Goal: Information Seeking & Learning: Learn about a topic

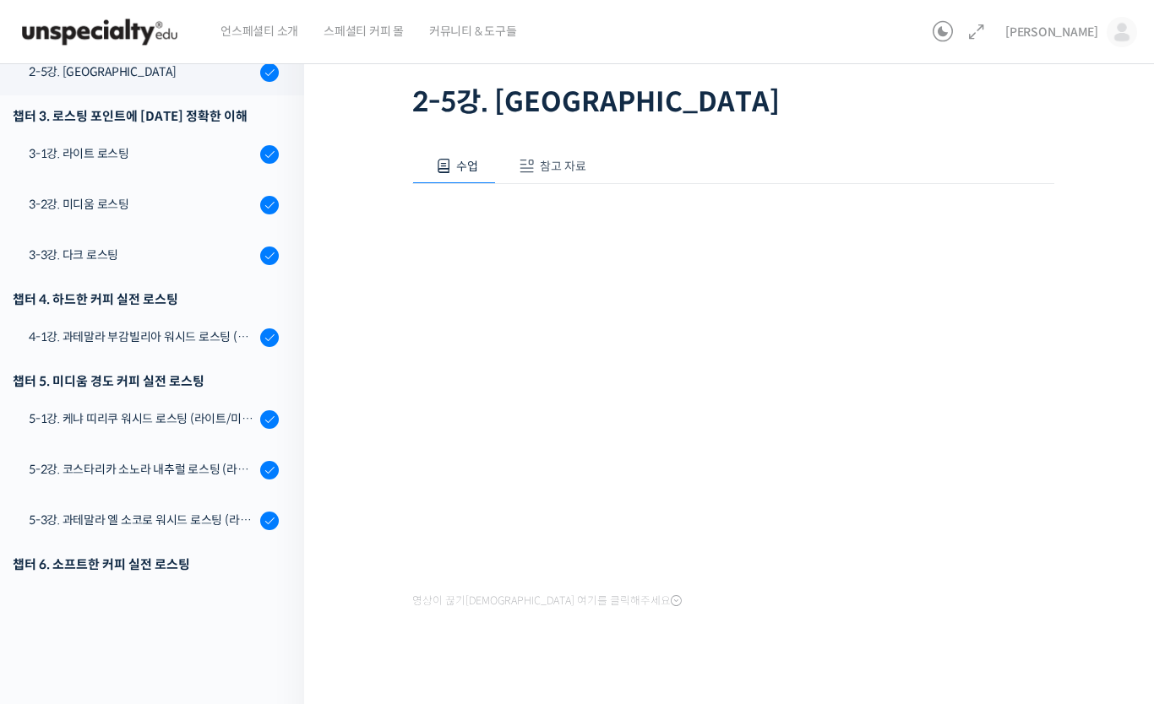
scroll to position [448, 0]
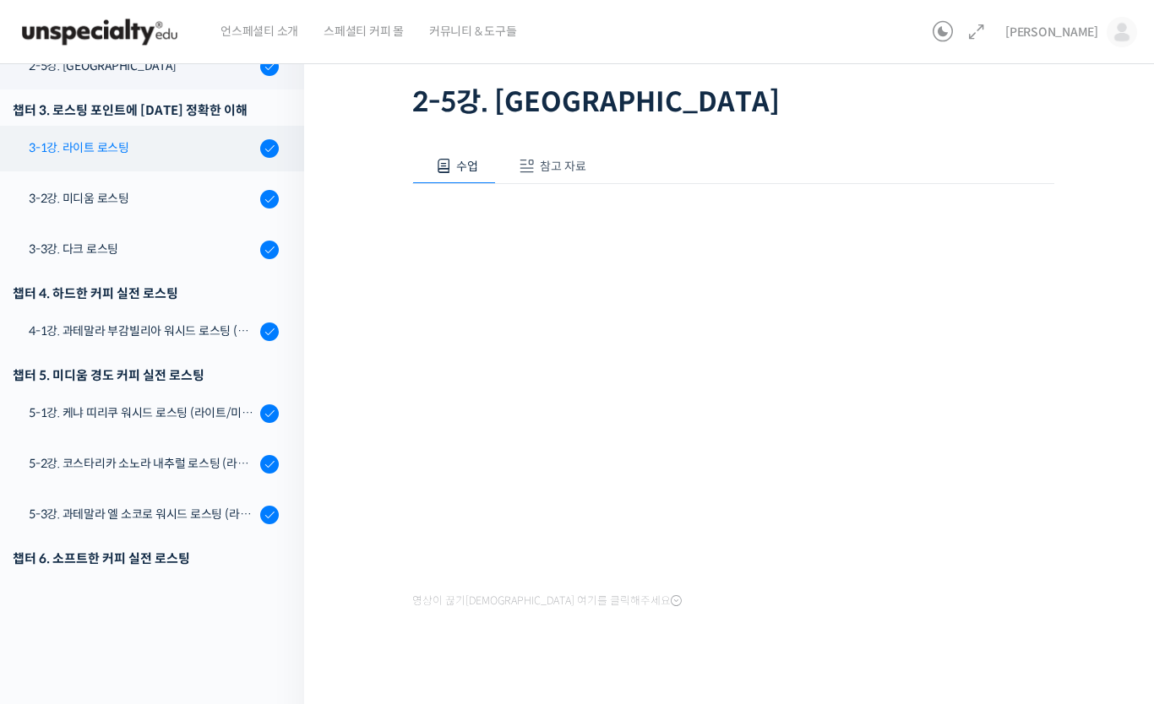
click at [59, 146] on div "3-1강. 라이트 로스팅" at bounding box center [142, 148] width 226 height 19
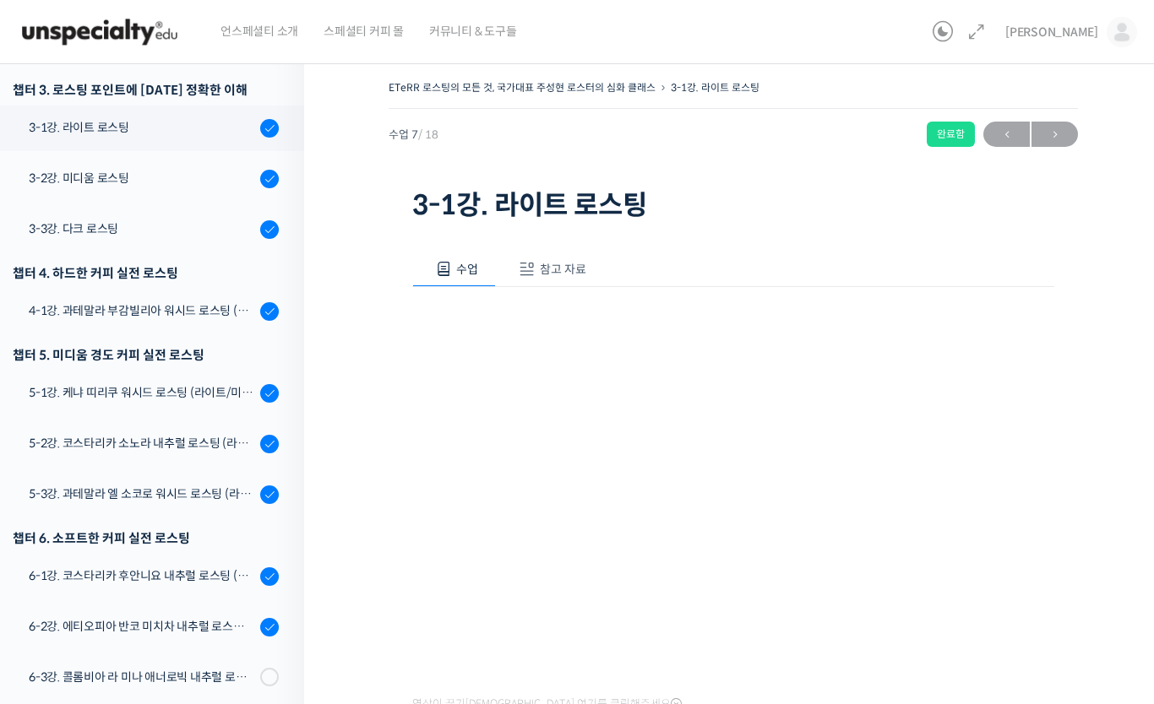
scroll to position [581, 0]
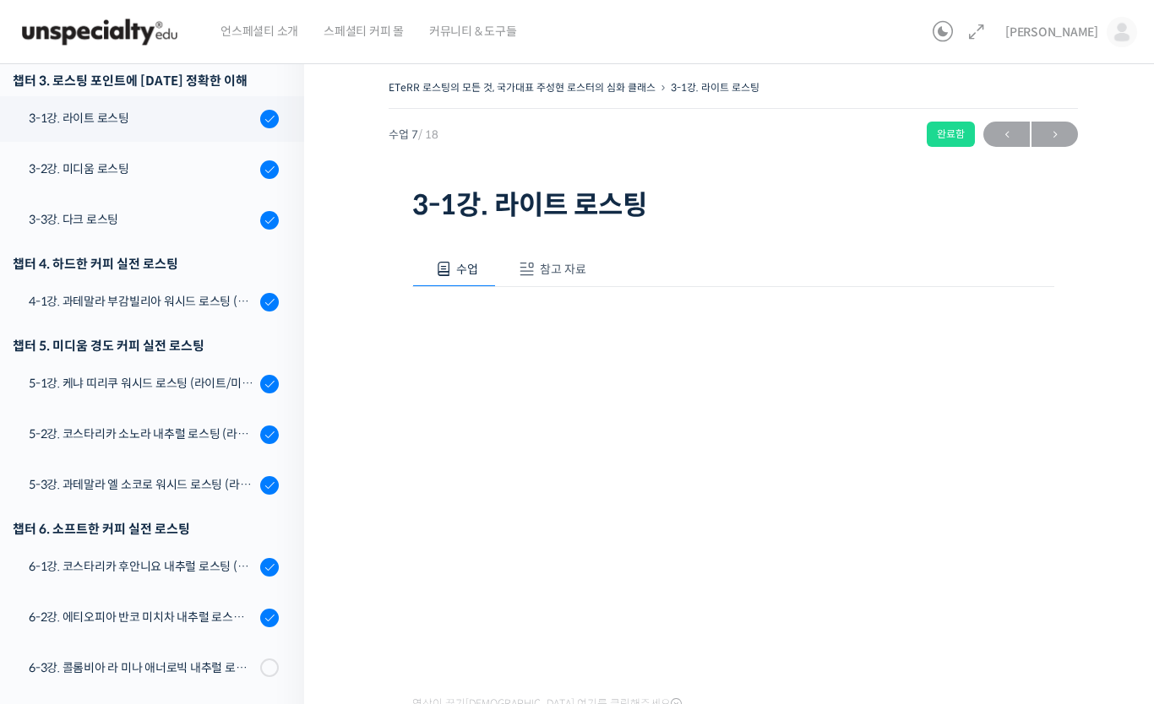
click at [574, 262] on span "참고 자료" at bounding box center [563, 269] width 46 height 15
click at [483, 274] on button "수업" at bounding box center [454, 269] width 84 height 35
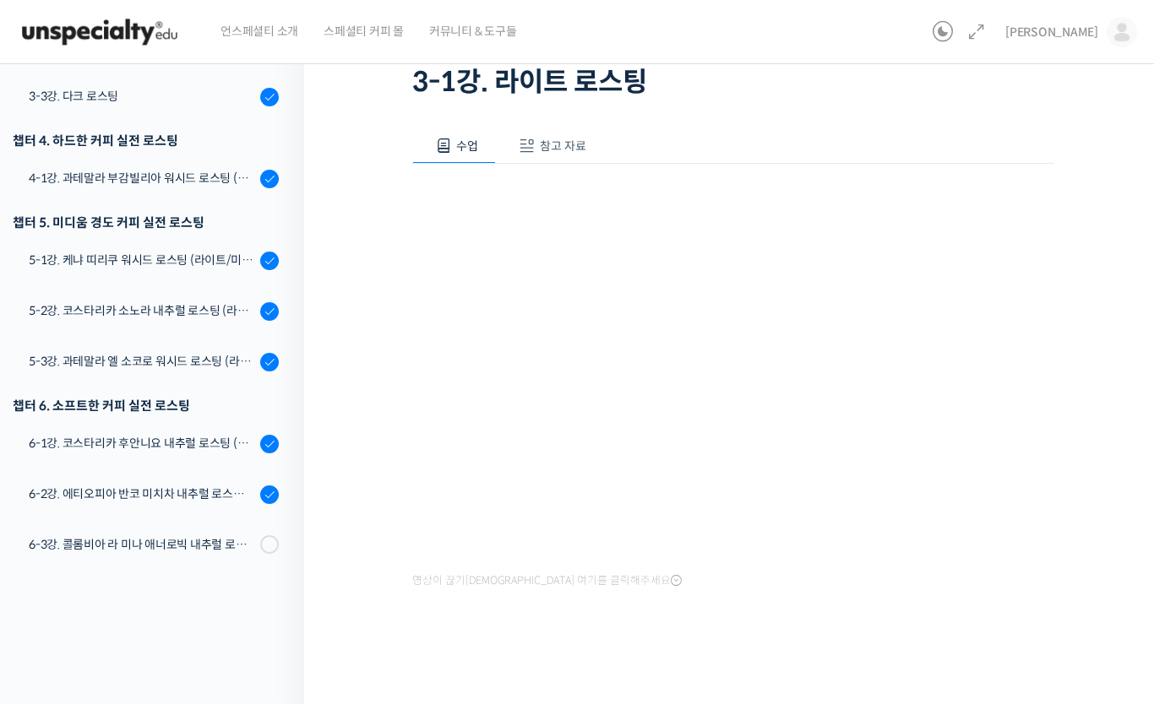
click at [1054, 540] on div "ETeRR 로스팅의 모든 것, 국가대표 주성현 로스터의 심화 클래스 3-1강. 라이트 로스팅 완료함 수업 7 / 18 완료함 ← 이전 다음 →…" at bounding box center [733, 312] width 689 height 718
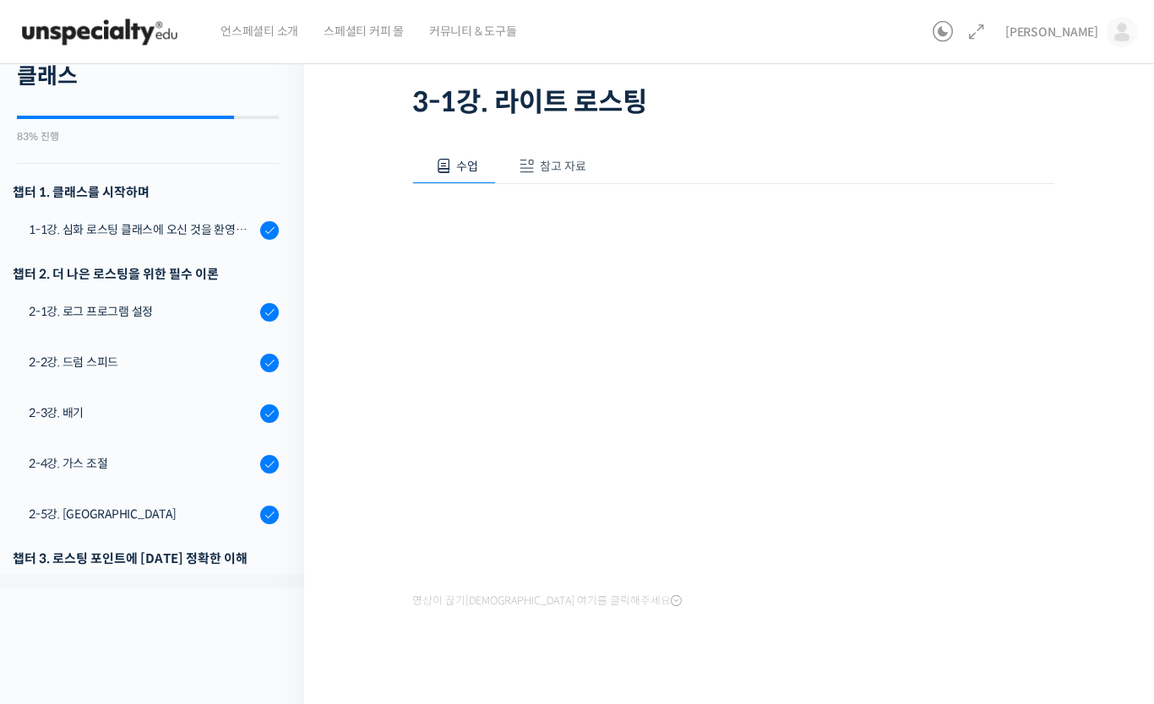
scroll to position [0, 0]
click at [1126, 26] on img at bounding box center [1121, 32] width 30 height 30
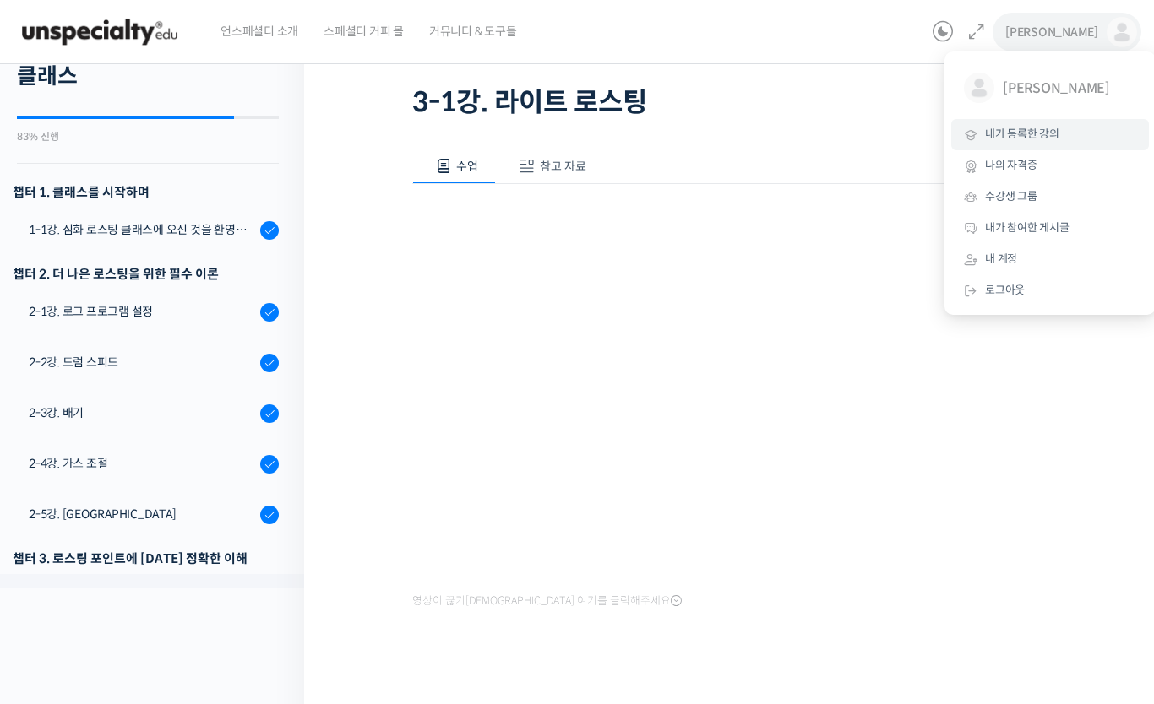
click at [1041, 134] on span "내가 등록한 강의" at bounding box center [1022, 134] width 74 height 14
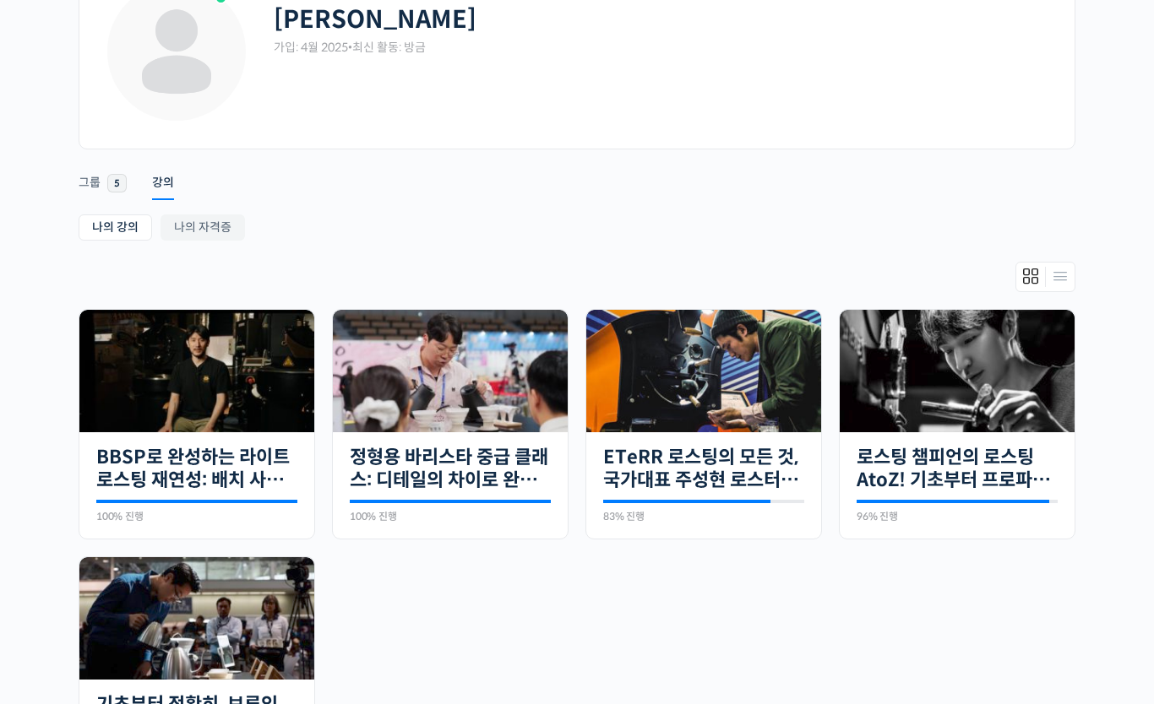
scroll to position [169, 0]
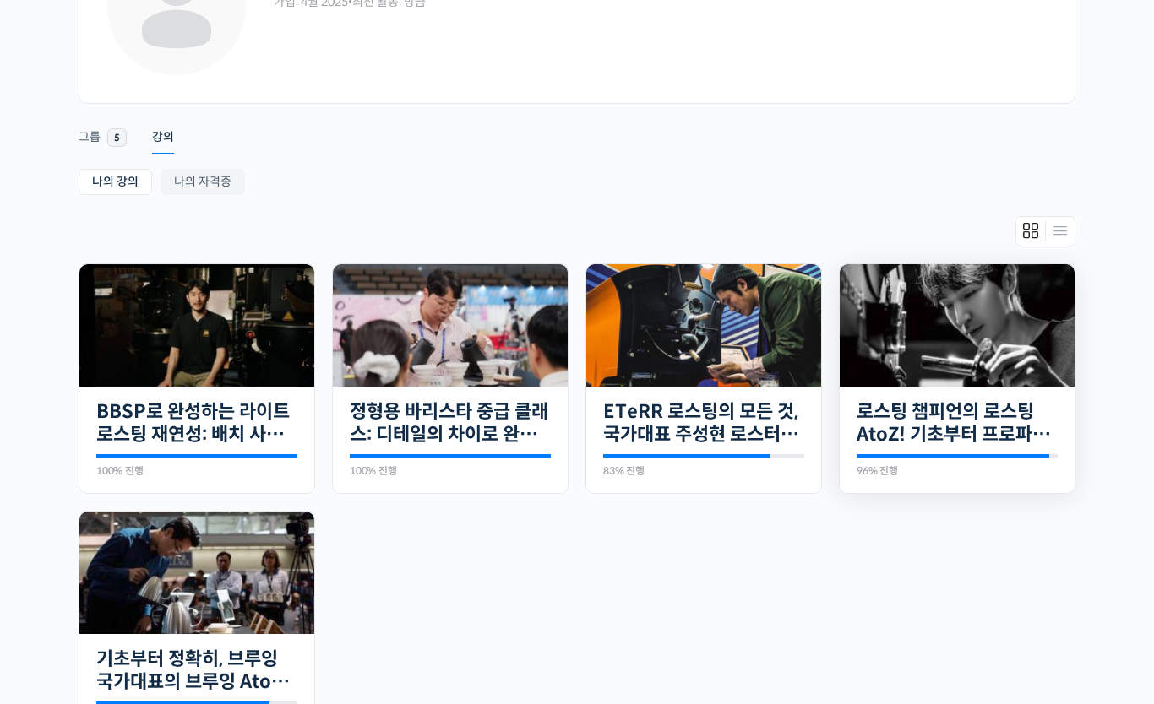
click at [1009, 340] on img at bounding box center [957, 325] width 235 height 122
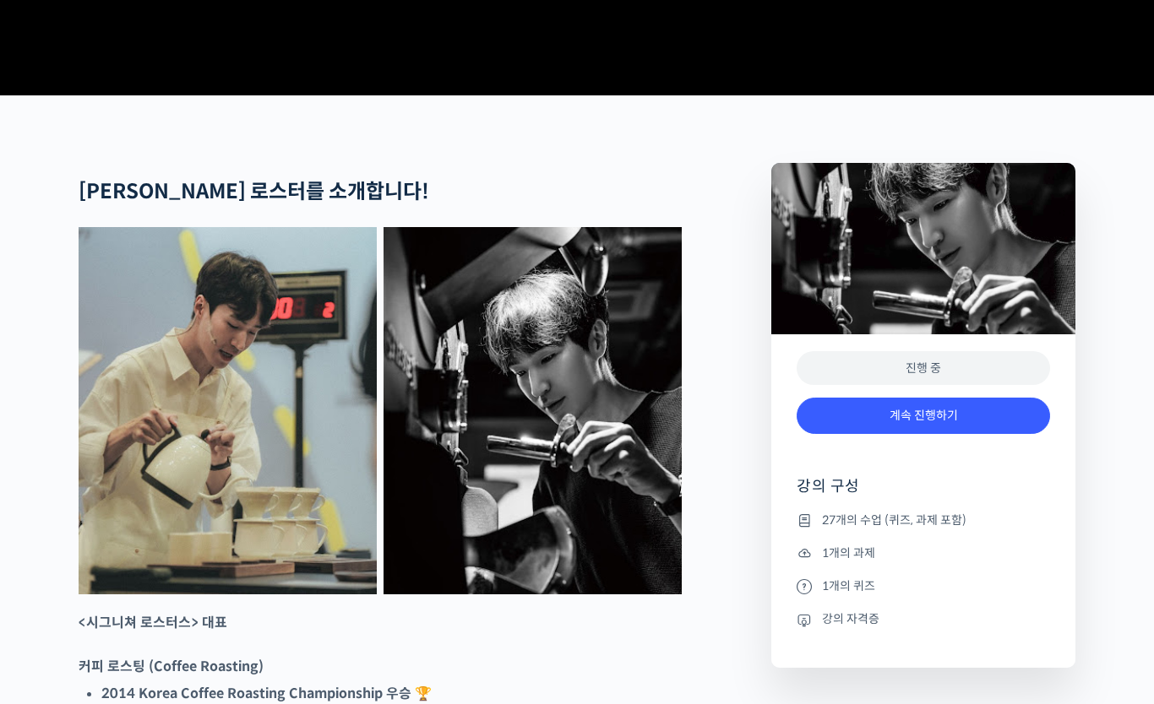
scroll to position [740, 0]
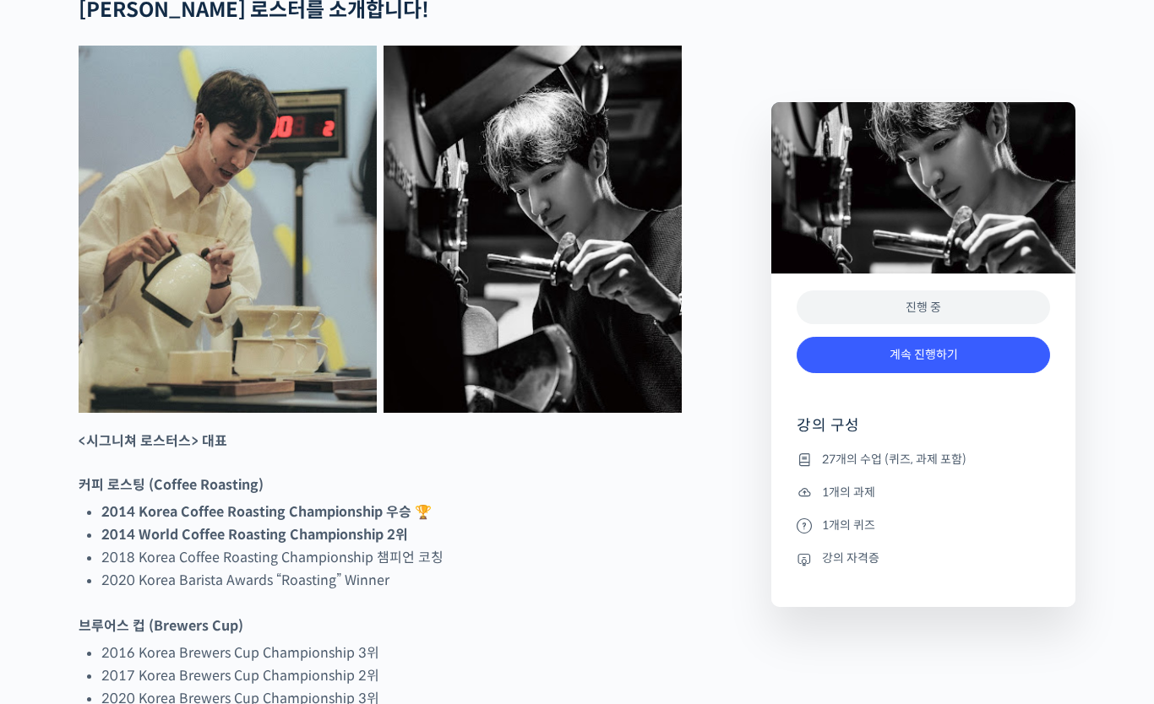
click at [1000, 309] on div "진행 중" at bounding box center [922, 308] width 253 height 35
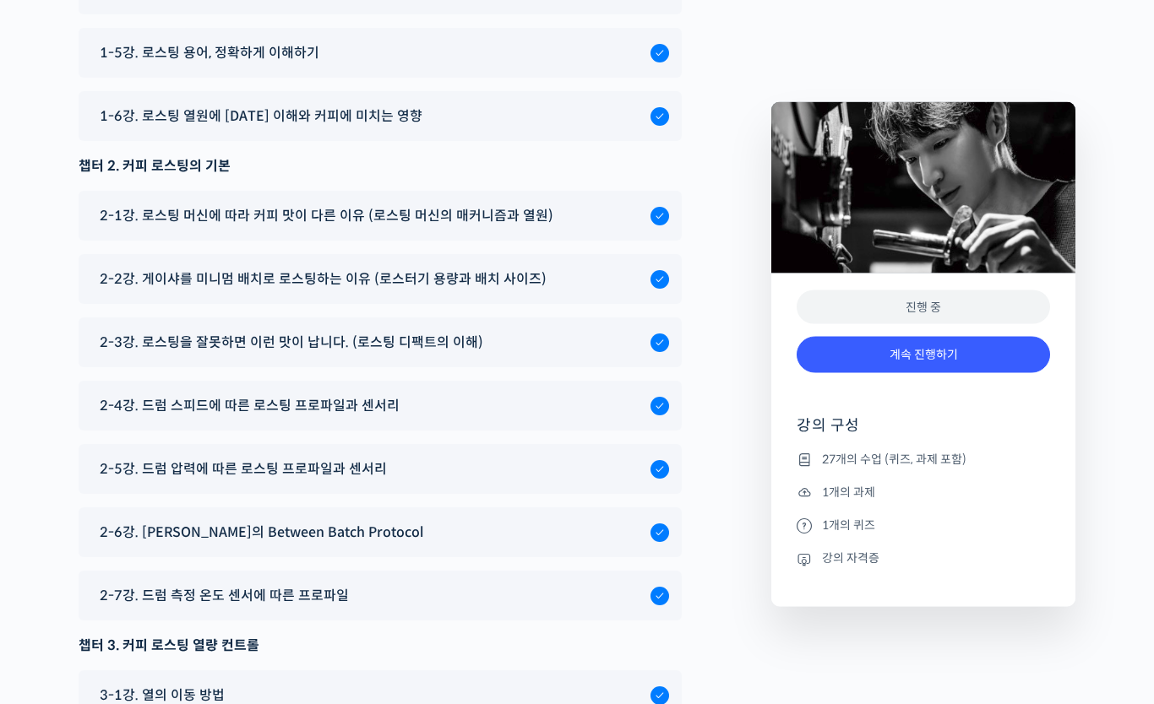
scroll to position [8623, 0]
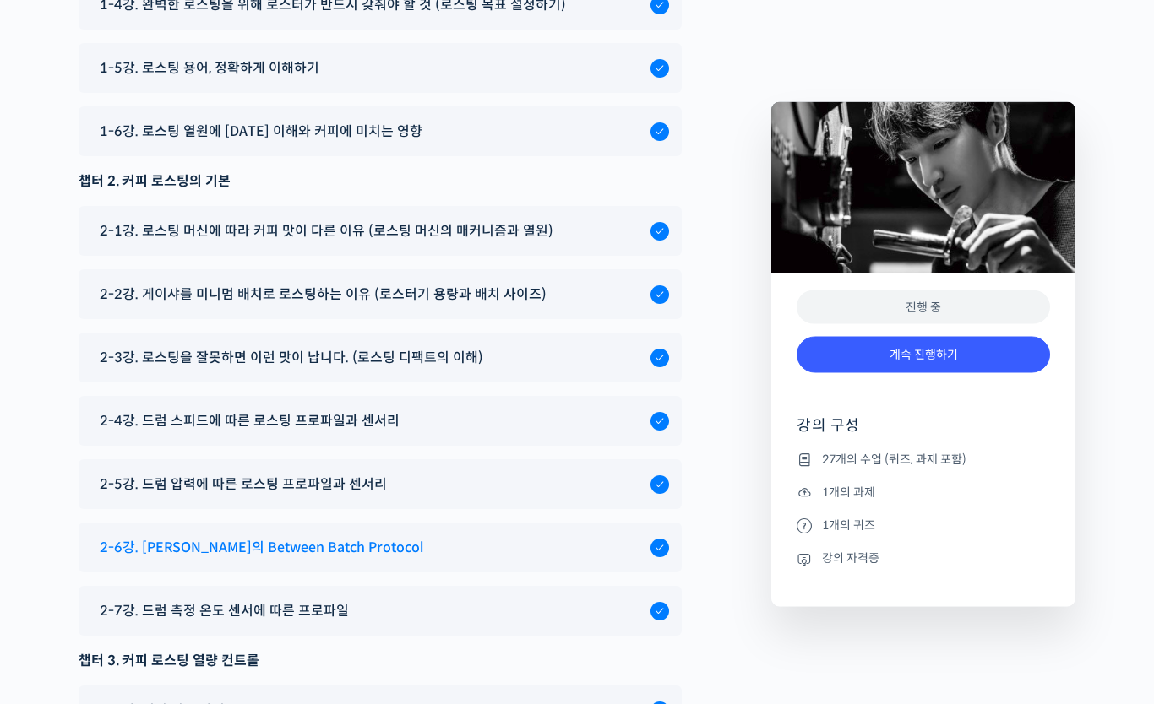
click at [572, 537] on div "2-6강. 장문규 로스터의 Between Batch Protocol" at bounding box center [370, 548] width 559 height 23
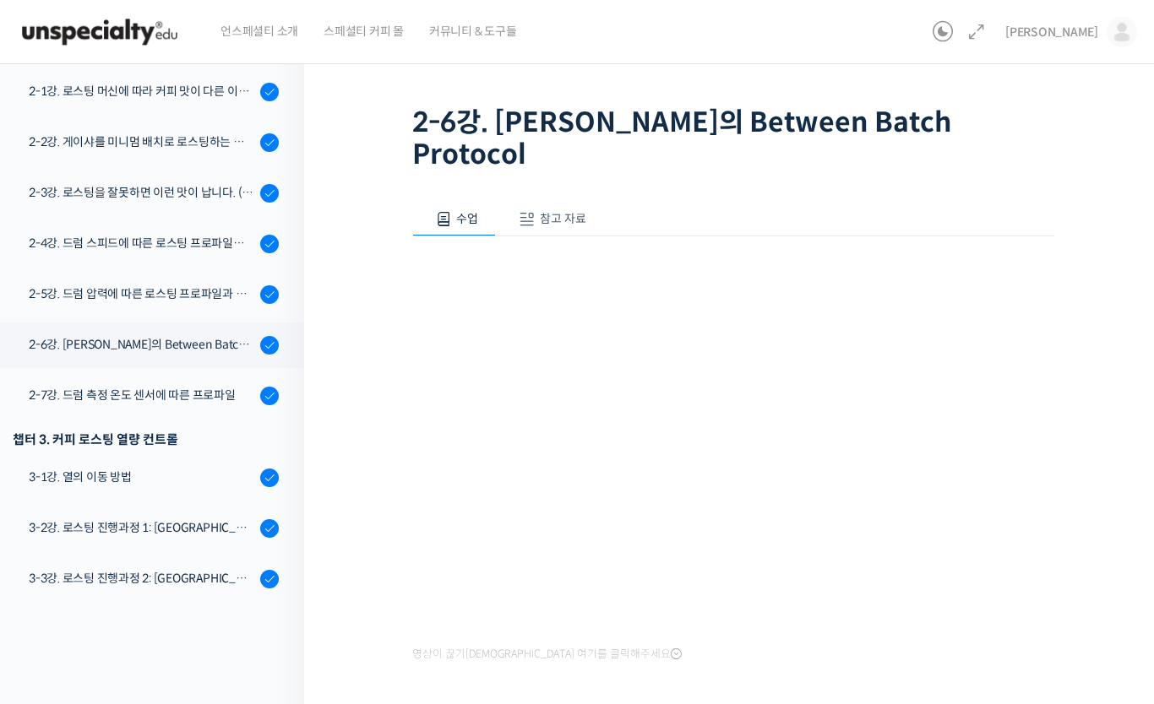
scroll to position [452, 0]
